Goal: Task Accomplishment & Management: Complete application form

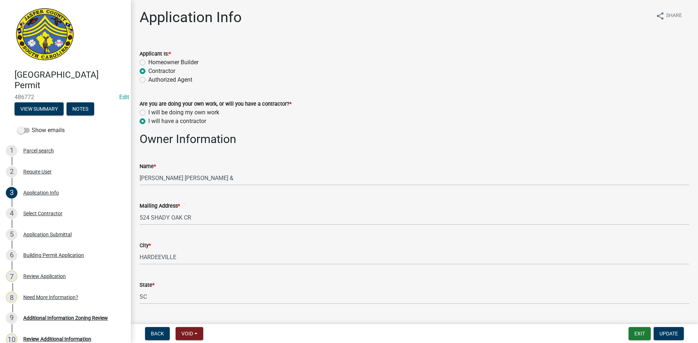
select select "6570ce79-212e-4c42-b64f-f74b85e12671"
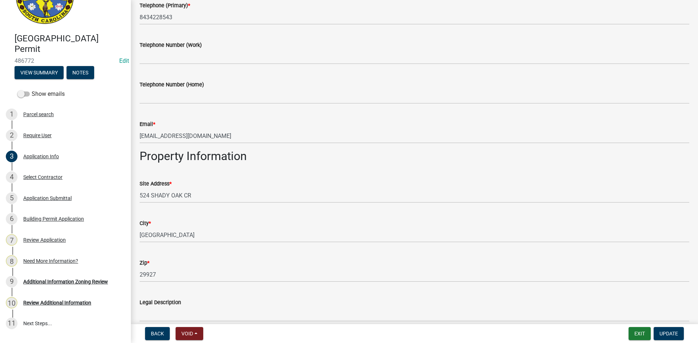
scroll to position [436, 0]
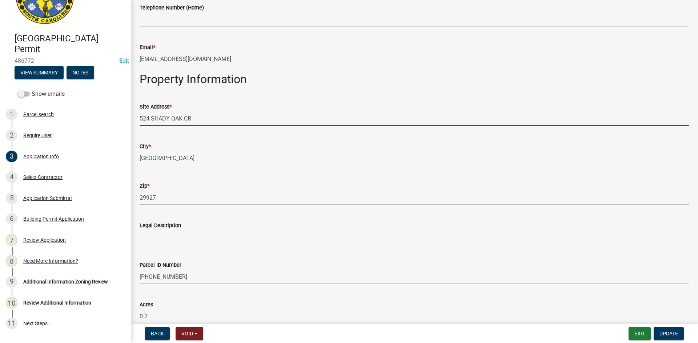
click at [140, 118] on input "524 SHADY OAK CR" at bounding box center [414, 118] width 549 height 15
click at [138, 117] on div "Site Address * 524 SHADY OAK CR" at bounding box center [414, 109] width 560 height 34
drag, startPoint x: 140, startPoint y: 117, endPoint x: 193, endPoint y: 115, distance: 53.5
click at [193, 115] on input "524 SHADY OAK CR" at bounding box center [414, 118] width 549 height 15
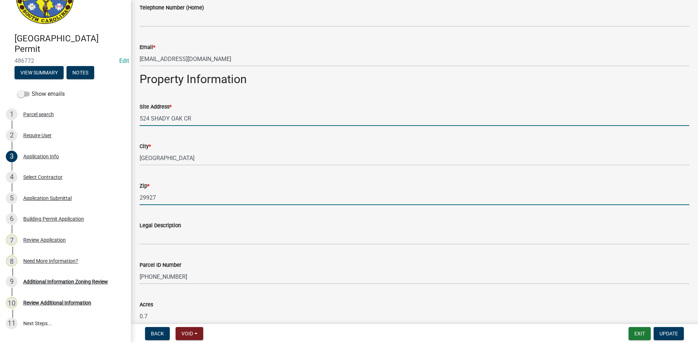
drag, startPoint x: 178, startPoint y: 118, endPoint x: 154, endPoint y: 191, distance: 76.6
click at [154, 191] on input "29927" at bounding box center [414, 197] width 549 height 15
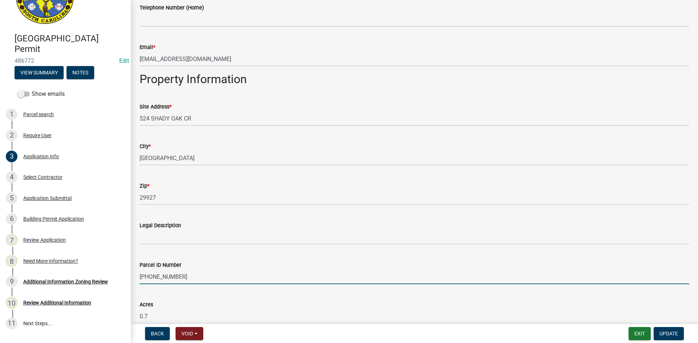
drag, startPoint x: 140, startPoint y: 275, endPoint x: 186, endPoint y: 275, distance: 45.8
click at [186, 275] on input "039-00-07-015" at bounding box center [414, 277] width 549 height 15
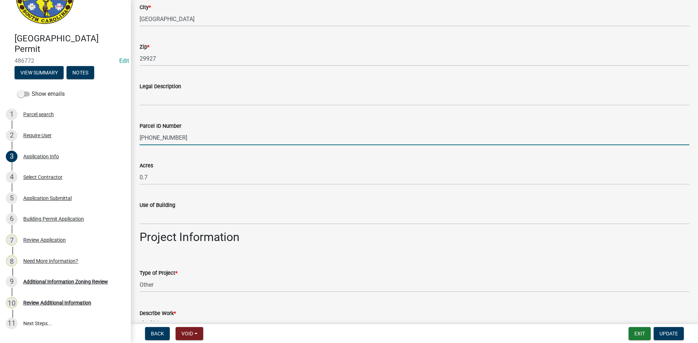
scroll to position [581, 0]
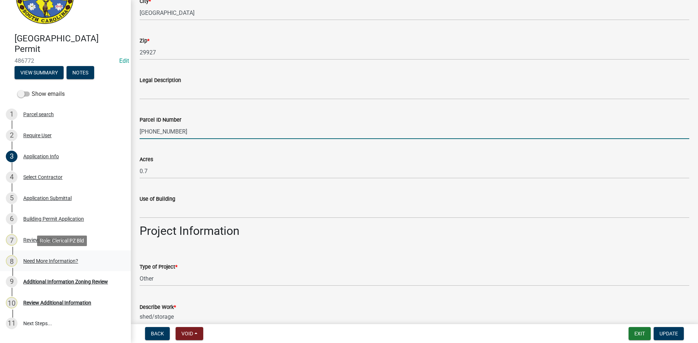
click at [40, 261] on div "Need More Information?" at bounding box center [50, 261] width 55 height 5
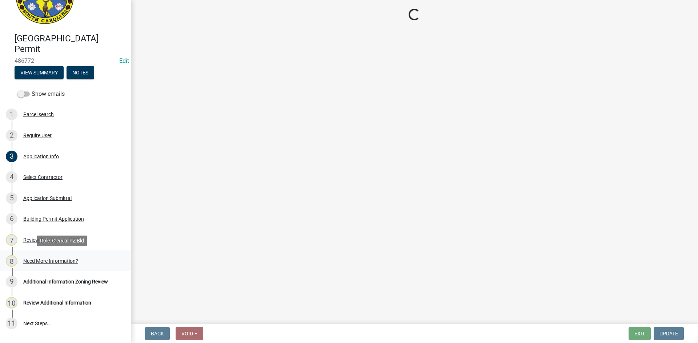
scroll to position [0, 0]
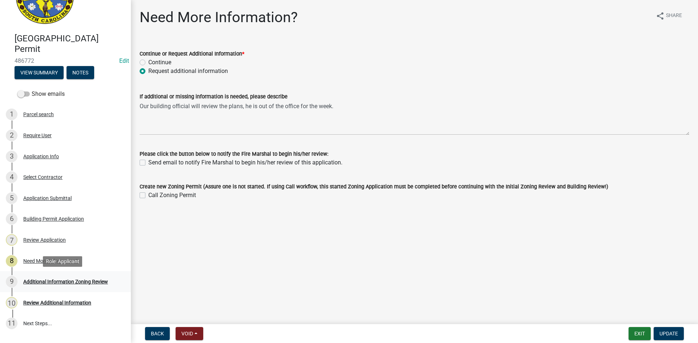
click at [90, 279] on div "Additional Information Zoning Review" at bounding box center [65, 281] width 85 height 5
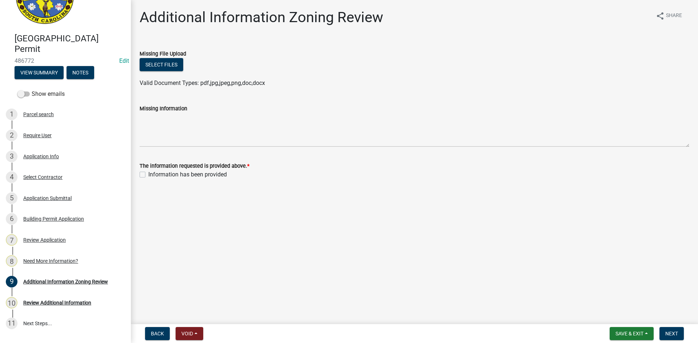
click at [137, 174] on div "The information requested is provided above. * Information has been provided" at bounding box center [414, 166] width 560 height 26
click at [148, 175] on label "Information has been provided" at bounding box center [187, 174] width 78 height 9
click at [148, 175] on input "Information has been provided" at bounding box center [150, 172] width 5 height 5
checkbox input "true"
click at [673, 331] on button "Next" at bounding box center [671, 333] width 24 height 13
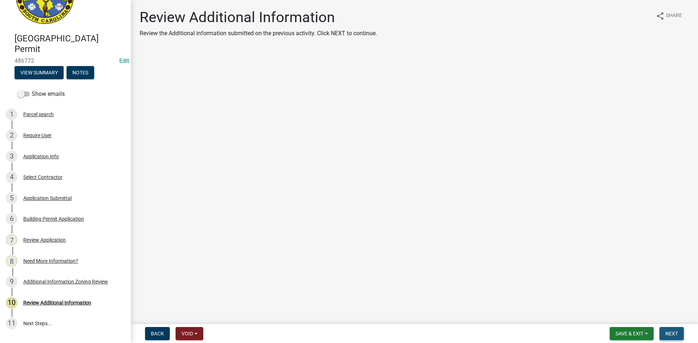
click at [667, 332] on span "Next" at bounding box center [671, 334] width 13 height 6
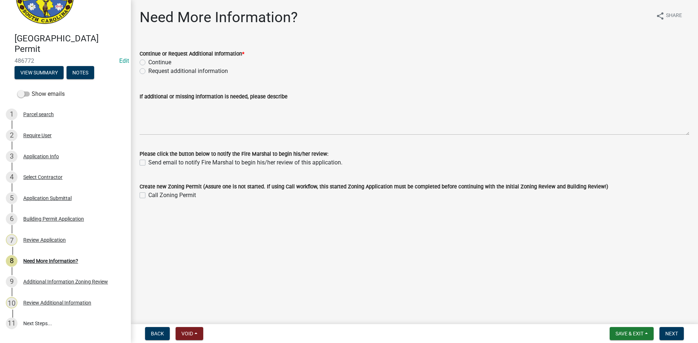
click at [148, 70] on label "Request additional information" at bounding box center [188, 71] width 80 height 9
click at [148, 70] on input "Request additional information" at bounding box center [150, 69] width 5 height 5
radio input "true"
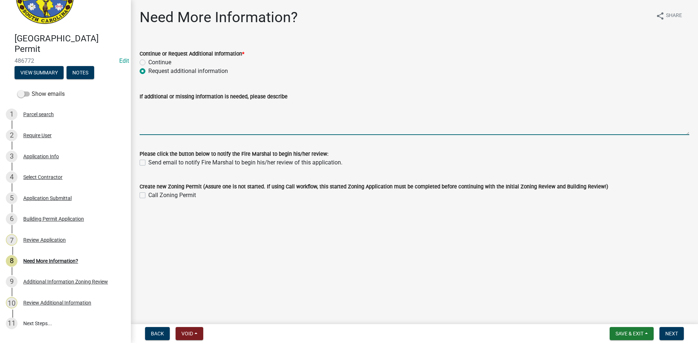
click at [152, 108] on textarea "If additional or missing information is needed, please describe" at bounding box center [414, 118] width 549 height 34
type textarea "Please provide Plans Stamped from a SC design professional."
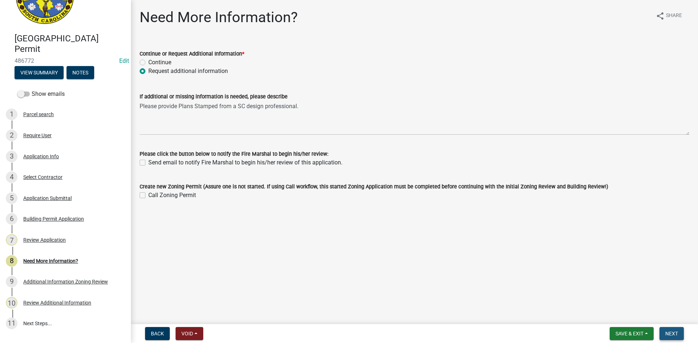
click at [671, 333] on span "Next" at bounding box center [671, 334] width 13 height 6
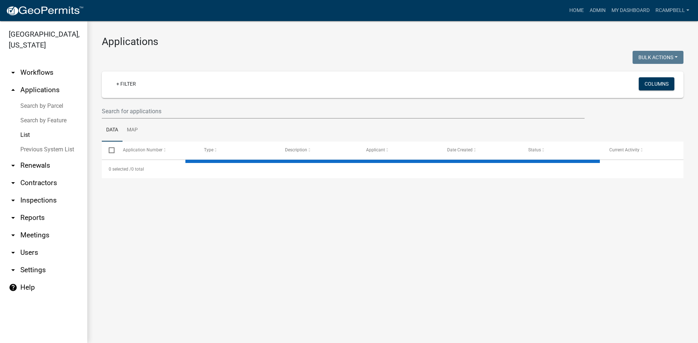
select select "3: 100"
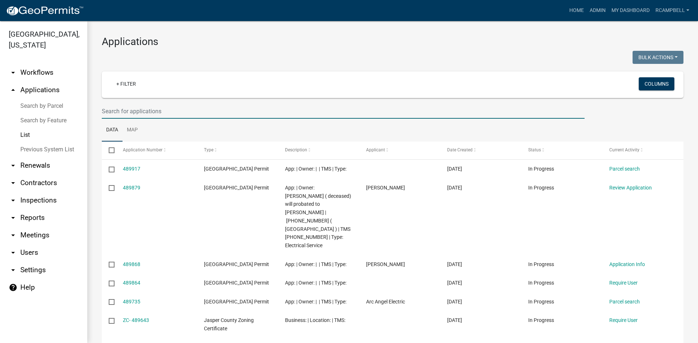
click at [118, 113] on input "text" at bounding box center [343, 111] width 482 height 15
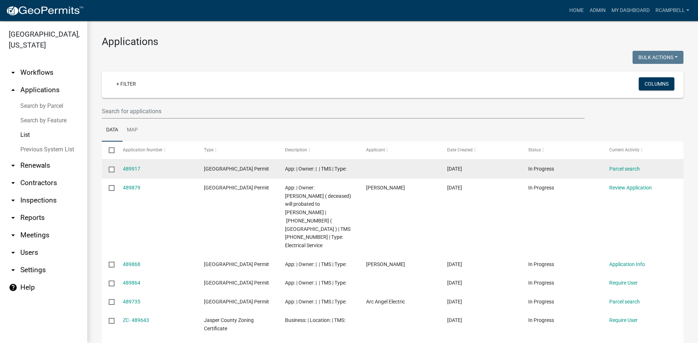
click at [249, 173] on div "[GEOGRAPHIC_DATA] Permit" at bounding box center [237, 169] width 67 height 8
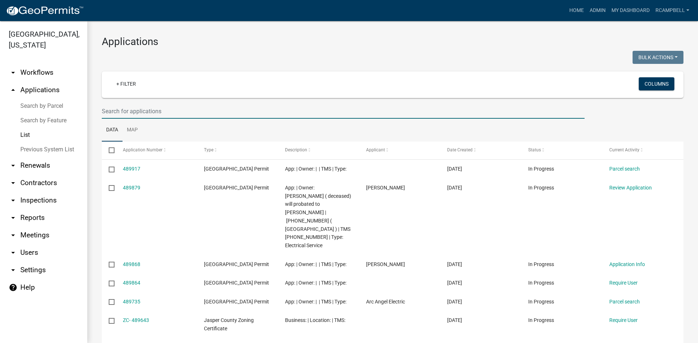
click at [152, 113] on input "text" at bounding box center [343, 111] width 482 height 15
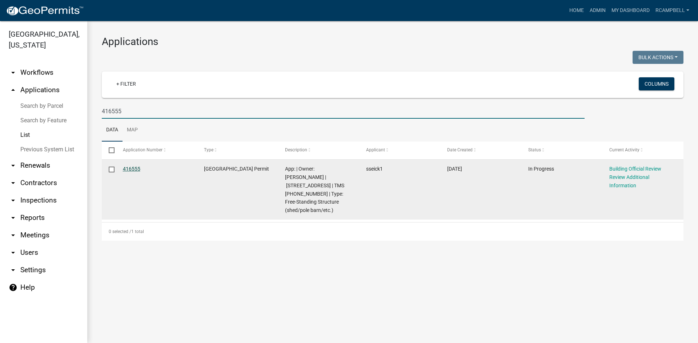
type input "416555"
click at [133, 169] on link "416555" at bounding box center [131, 169] width 17 height 6
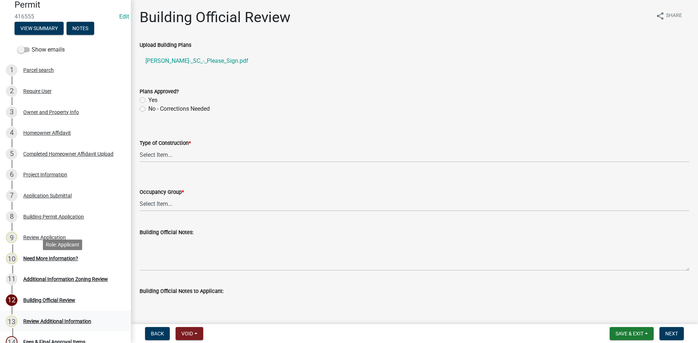
scroll to position [109, 0]
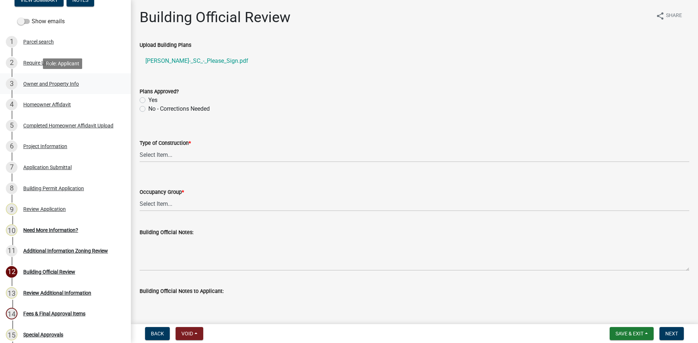
click at [47, 84] on div "Owner and Property Info" at bounding box center [51, 83] width 56 height 5
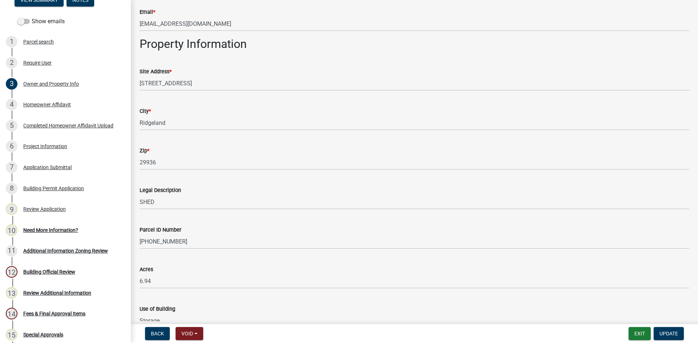
scroll to position [512, 0]
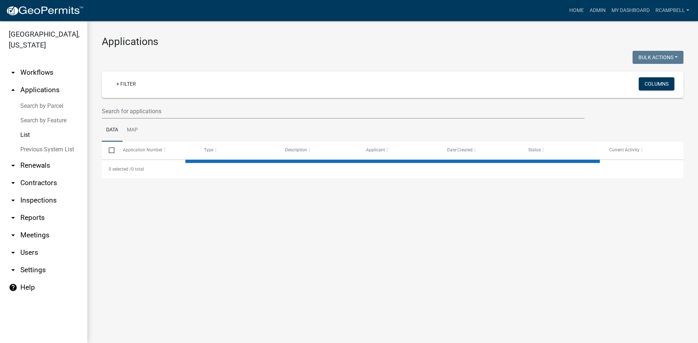
select select "3: 100"
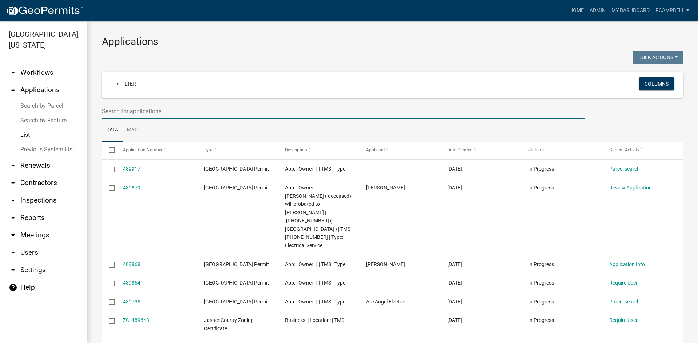
click at [103, 110] on input "text" at bounding box center [343, 111] width 482 height 15
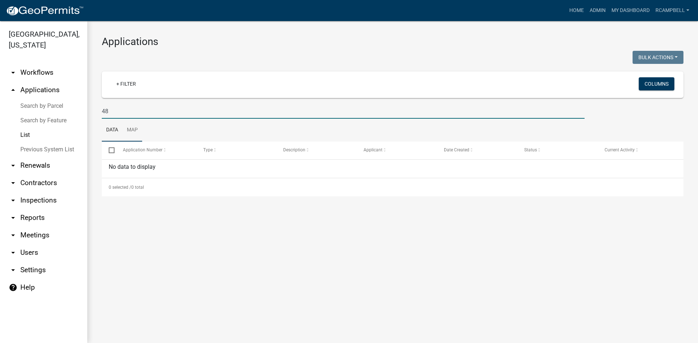
type input "4"
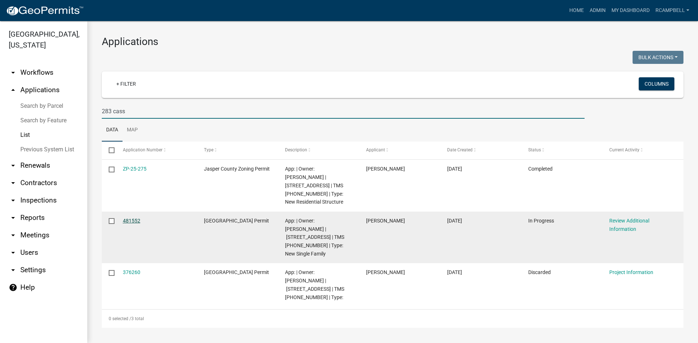
type input "283 cass"
click at [129, 218] on link "481552" at bounding box center [131, 221] width 17 height 6
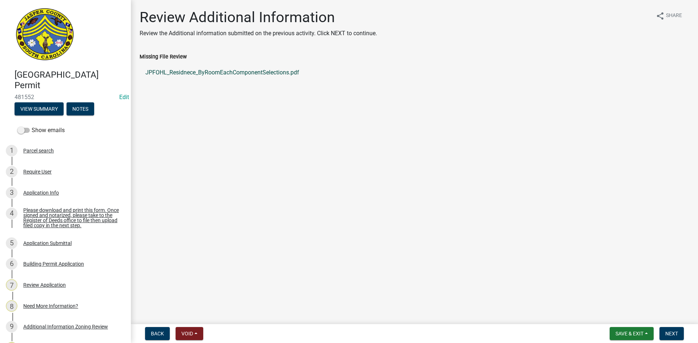
click at [176, 73] on link "JPFOHL_Residnece_ByRoomEachComponentSelections.pdf" at bounding box center [414, 72] width 549 height 17
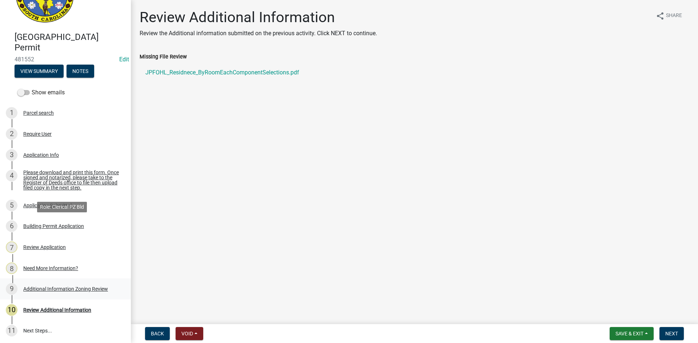
scroll to position [87, 0]
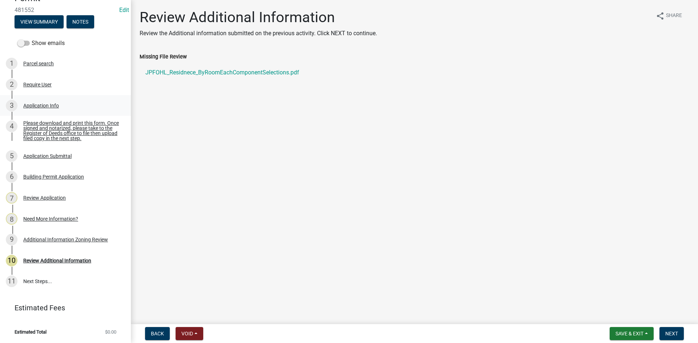
click at [44, 105] on div "Application Info" at bounding box center [41, 105] width 36 height 5
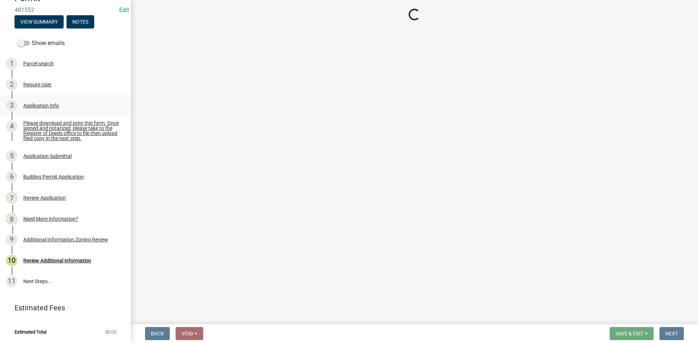
select select "42590599-3c97-479d-b3e9-fbeca9af4fb5"
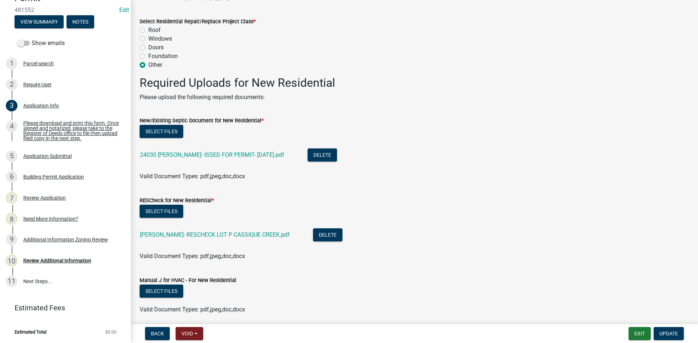
scroll to position [1017, 0]
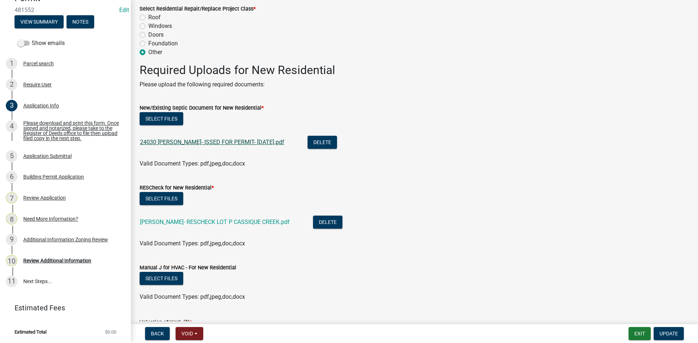
click at [206, 144] on link "24030 [PERSON_NAME]- ISSED FOR PERMIT- [DATE].pdf" at bounding box center [212, 142] width 144 height 7
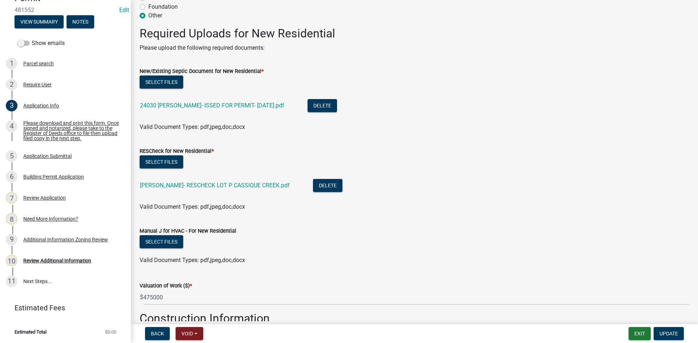
scroll to position [1054, 0]
click at [199, 107] on link "24030 [PERSON_NAME]- ISSED FOR PERMIT- [DATE].pdf" at bounding box center [212, 105] width 144 height 7
click at [200, 183] on link "[PERSON_NAME]- RESCHECK LOT P CASSIQUE CREEK.pdf" at bounding box center [215, 185] width 150 height 7
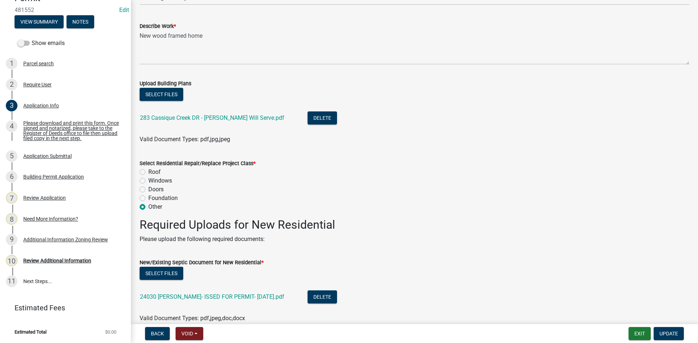
scroll to position [836, 0]
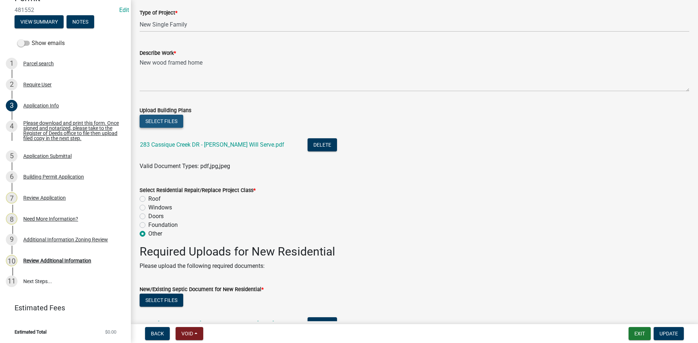
click at [154, 123] on button "Select files" at bounding box center [162, 121] width 44 height 13
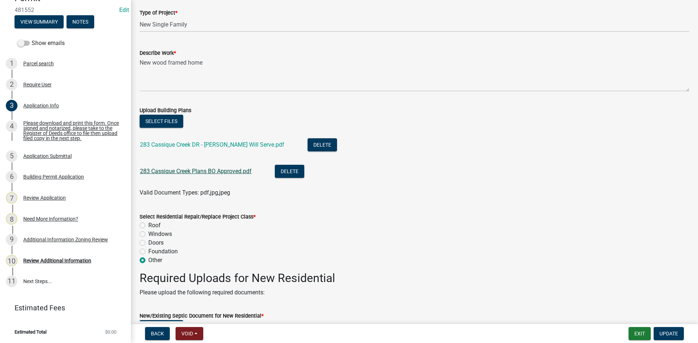
click at [207, 170] on link "283 Cassique Creek Plans BO Approved.pdf" at bounding box center [196, 171] width 112 height 7
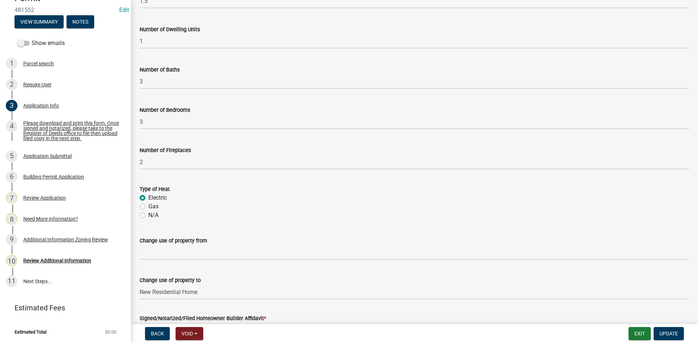
scroll to position [1570, 0]
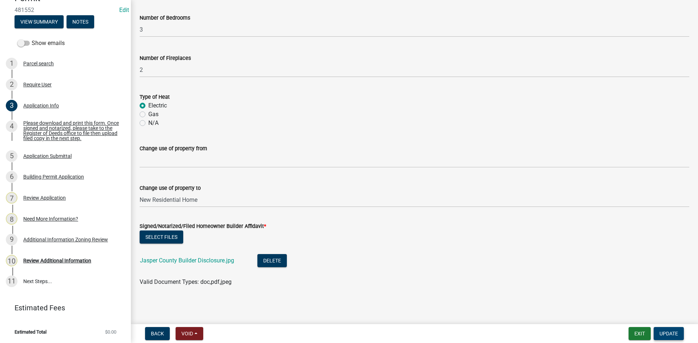
click at [669, 334] on span "Update" at bounding box center [668, 334] width 19 height 6
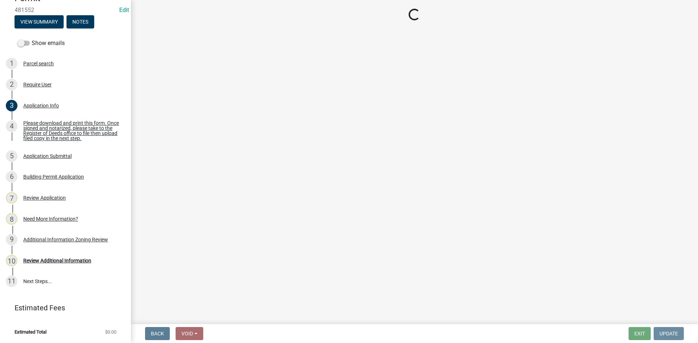
scroll to position [0, 0]
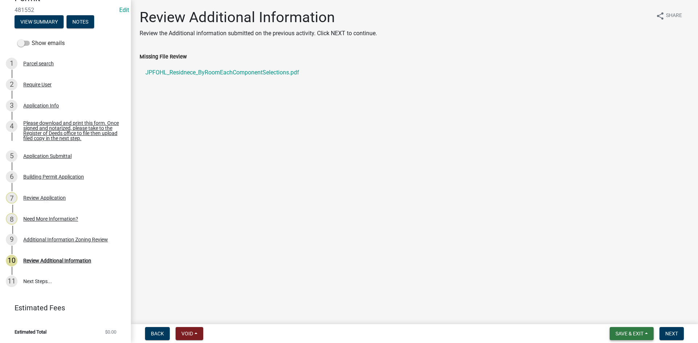
click at [623, 330] on button "Save & Exit" at bounding box center [631, 333] width 44 height 13
click at [634, 334] on span "Save & Exit" at bounding box center [629, 334] width 28 height 6
click at [633, 334] on span "Save & Exit" at bounding box center [629, 334] width 28 height 6
click at [611, 313] on button "Save & Exit" at bounding box center [624, 314] width 58 height 17
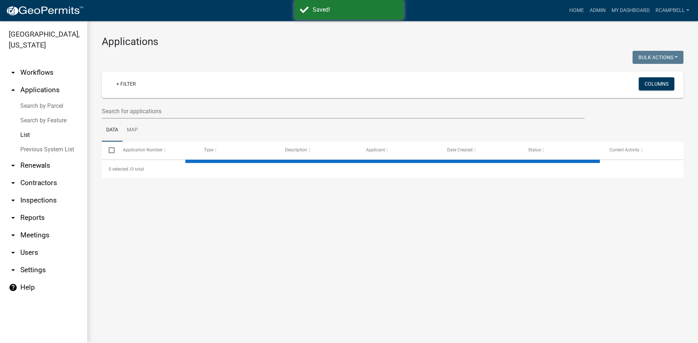
select select "3: 100"
